Goal: Task Accomplishment & Management: Manage account settings

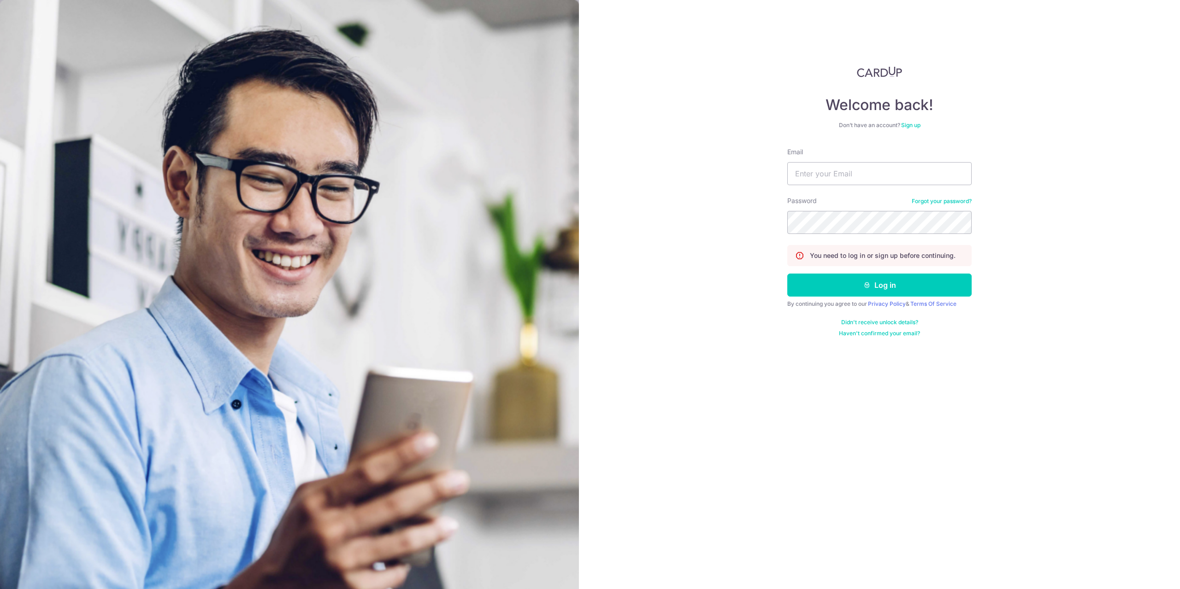
click at [858, 160] on div "Email" at bounding box center [879, 166] width 184 height 38
drag, startPoint x: 854, startPoint y: 168, endPoint x: 858, endPoint y: 176, distance: 9.1
click at [854, 168] on input "Email" at bounding box center [879, 173] width 184 height 23
type input "[EMAIL_ADDRESS][DOMAIN_NAME]"
click at [787, 274] on button "Log in" at bounding box center [879, 285] width 184 height 23
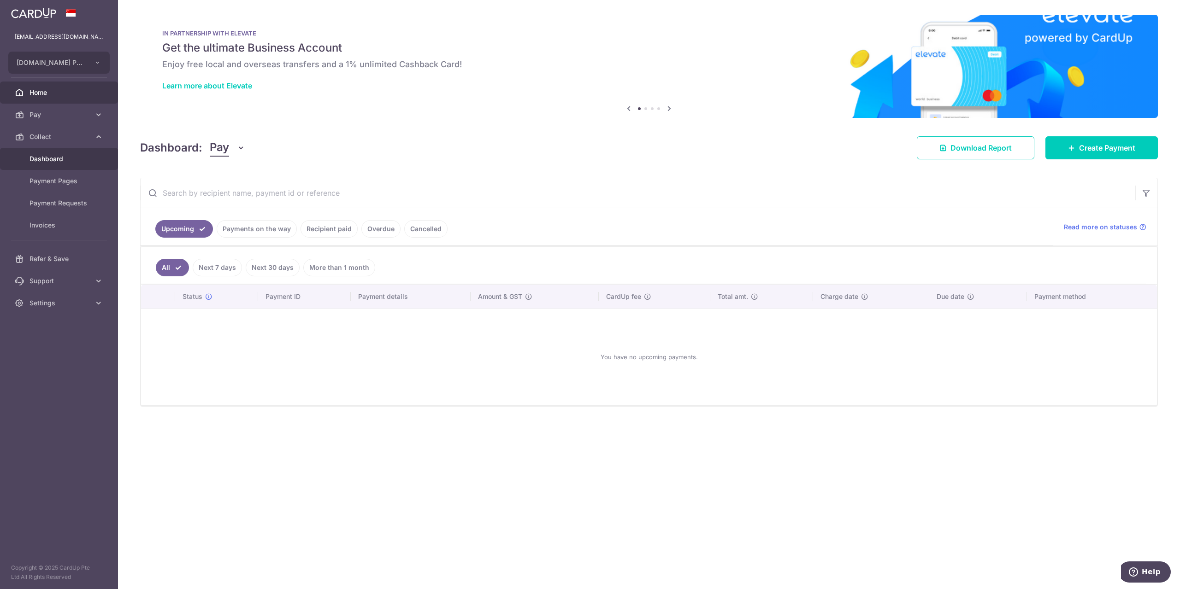
click at [57, 160] on span "Dashboard" at bounding box center [59, 158] width 61 height 9
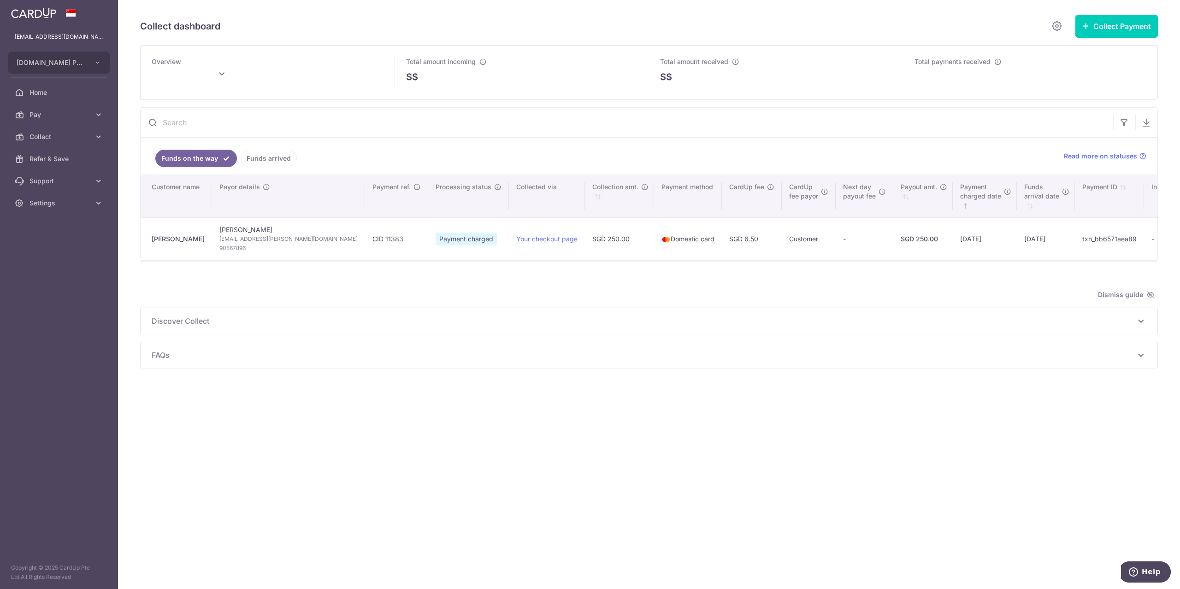
type input "[DATE]"
click at [1144, 319] on icon at bounding box center [1140, 321] width 11 height 11
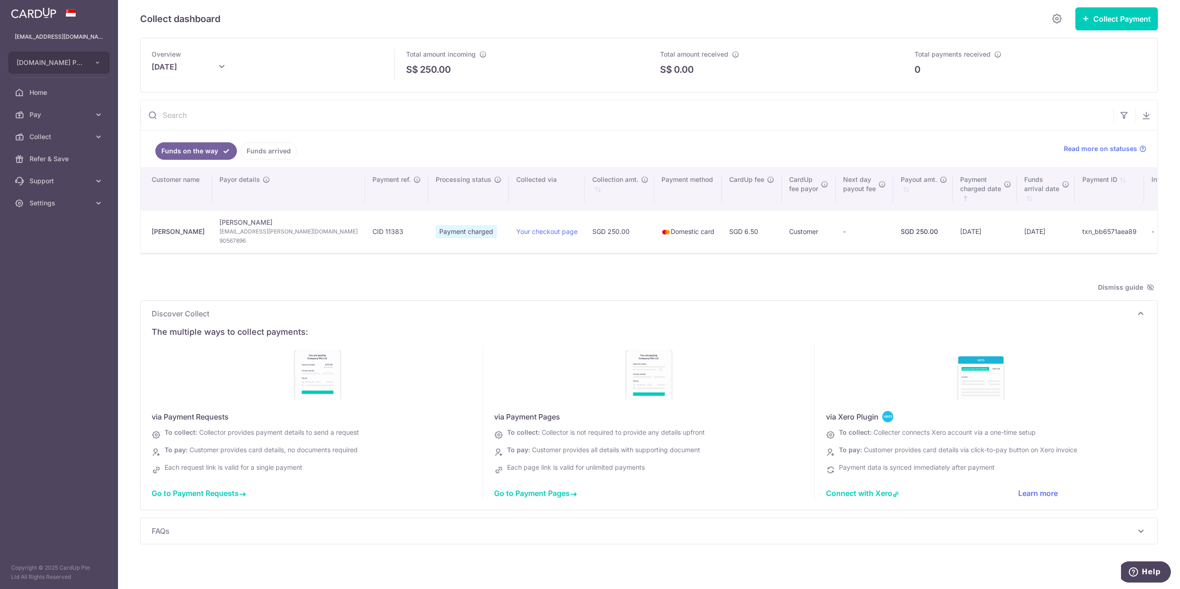
scroll to position [10, 0]
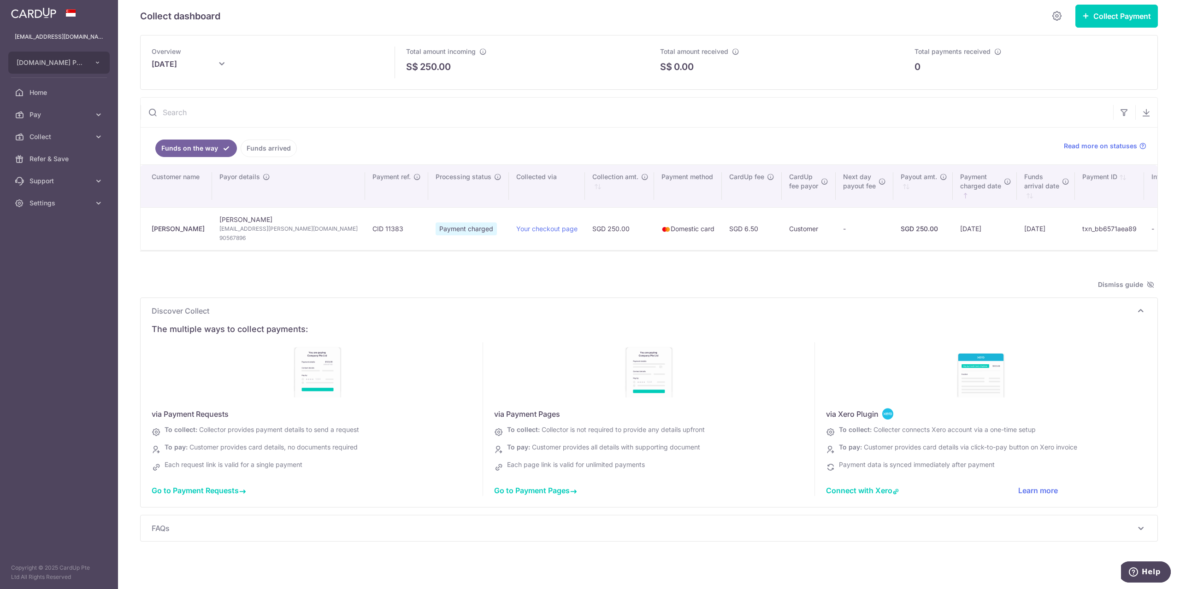
click at [548, 530] on span "FAQs" at bounding box center [643, 528] width 983 height 11
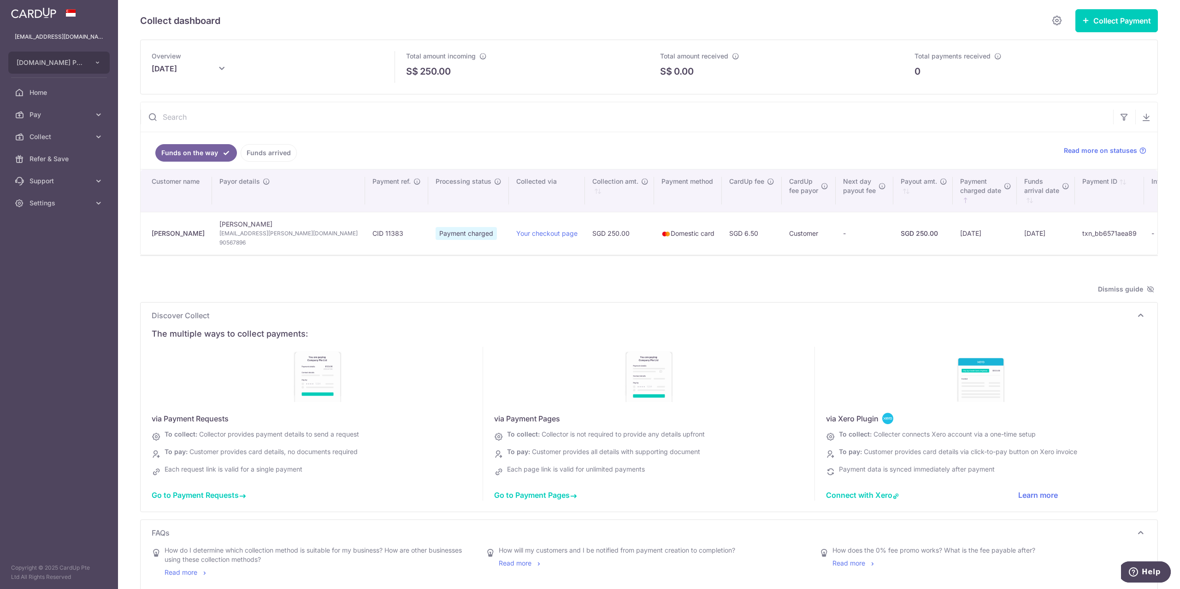
scroll to position [0, 0]
